Goal: Check status: Check status

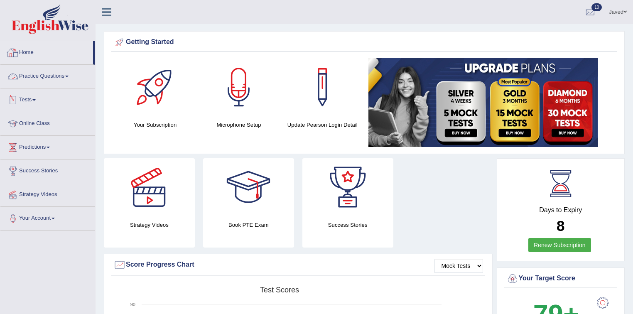
click at [31, 54] on link "Home" at bounding box center [46, 51] width 93 height 21
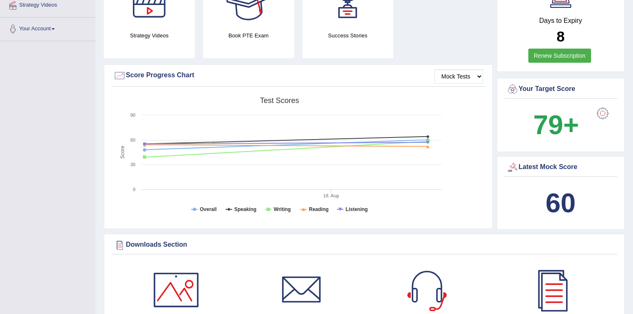
scroll to position [233, 0]
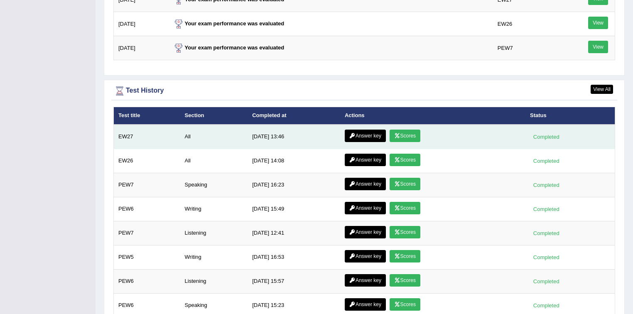
scroll to position [1120, 0]
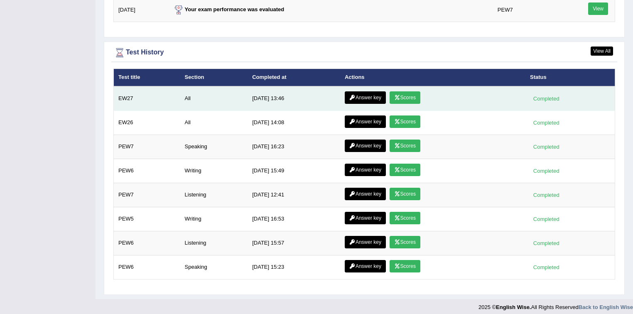
click at [376, 98] on link "Answer key" at bounding box center [365, 97] width 41 height 12
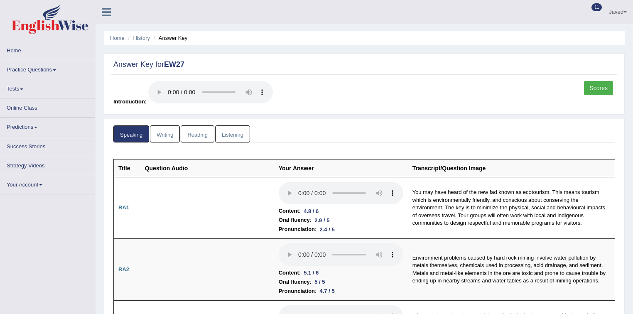
click at [601, 87] on link "Scores" at bounding box center [598, 88] width 29 height 14
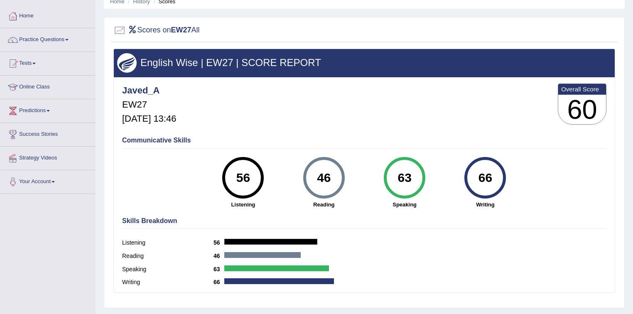
scroll to position [22, 0]
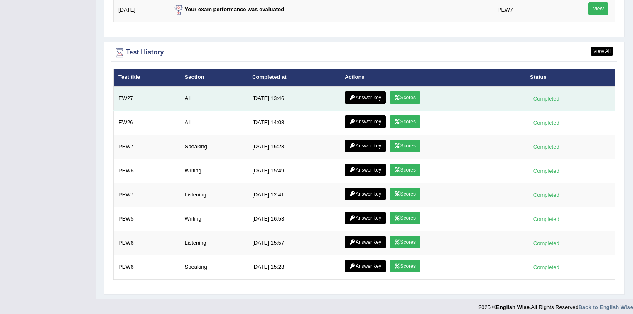
click at [372, 91] on link "Answer key" at bounding box center [365, 97] width 41 height 12
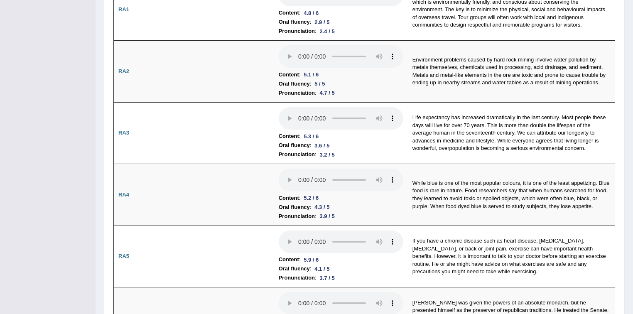
scroll to position [33, 0]
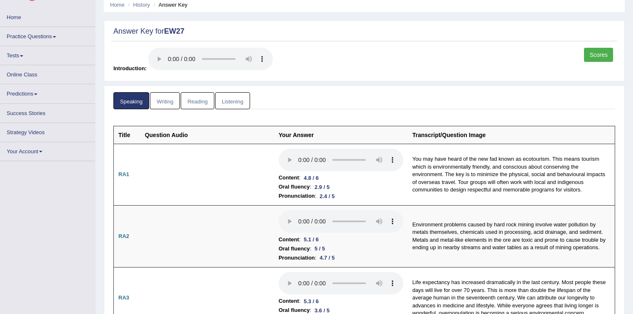
click at [199, 100] on link "Reading" at bounding box center [197, 100] width 33 height 17
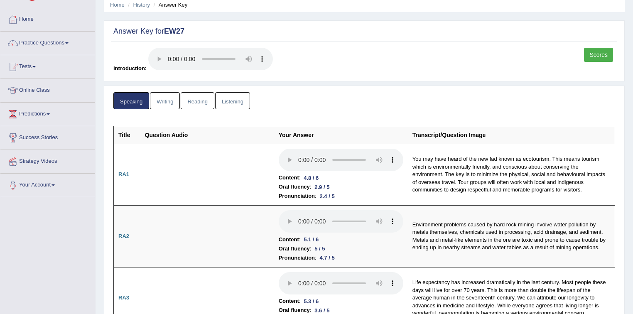
click at [204, 101] on link "Reading" at bounding box center [197, 100] width 33 height 17
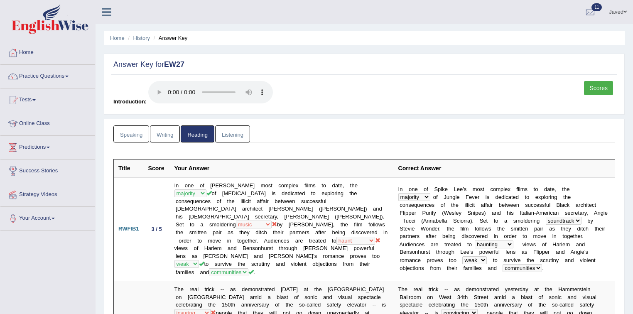
click at [234, 136] on link "Listening" at bounding box center [232, 133] width 35 height 17
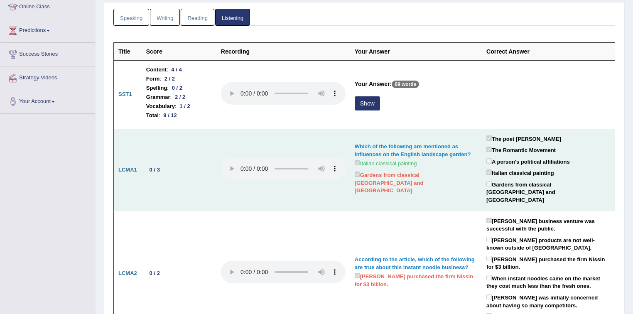
scroll to position [133, 0]
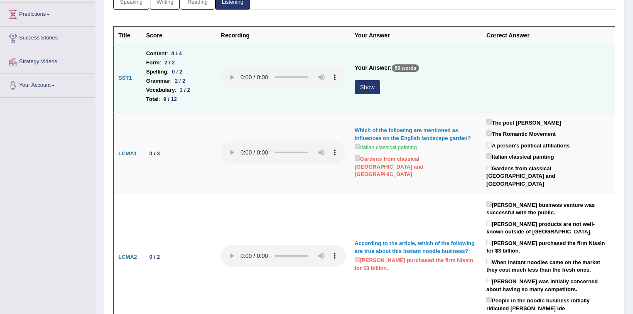
click at [362, 89] on button "Show" at bounding box center [367, 87] width 25 height 14
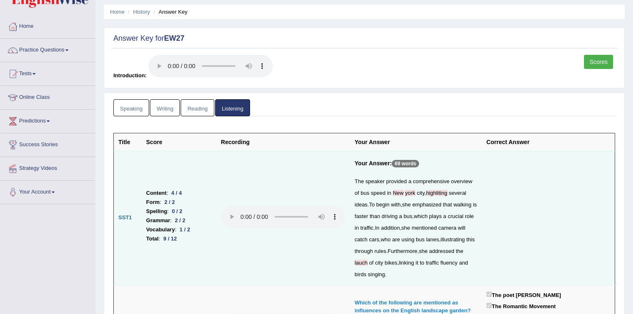
scroll to position [0, 0]
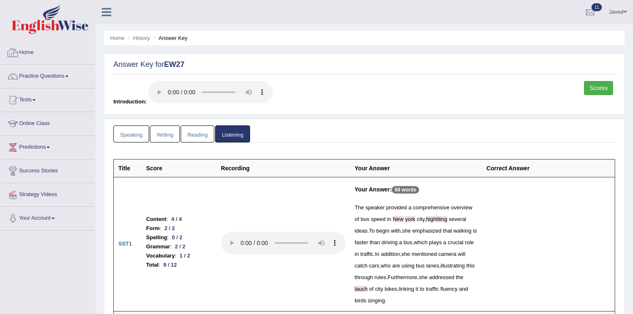
click at [20, 55] on link "Home" at bounding box center [47, 51] width 95 height 21
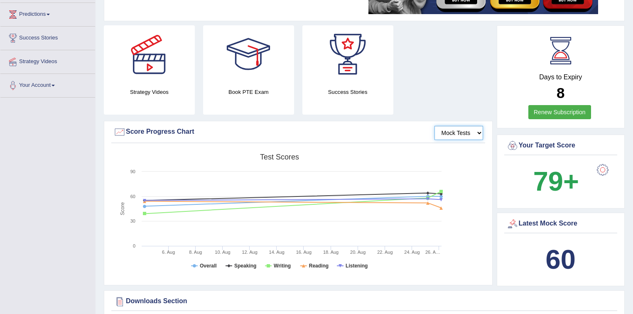
drag, startPoint x: 0, startPoint y: 0, endPoint x: 467, endPoint y: 135, distance: 486.0
click at [467, 135] on select "Mock Tests" at bounding box center [458, 133] width 49 height 14
